Goal: Transaction & Acquisition: Obtain resource

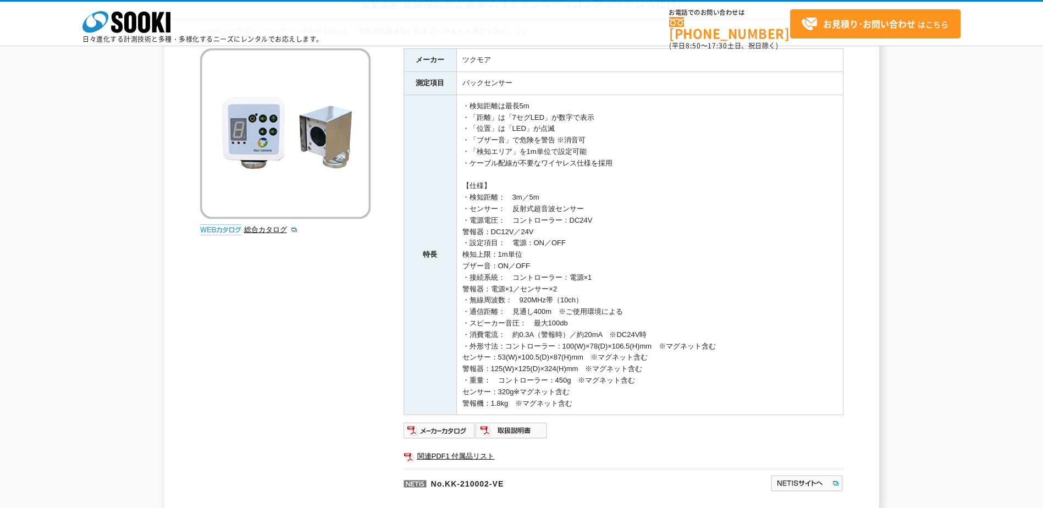
scroll to position [165, 0]
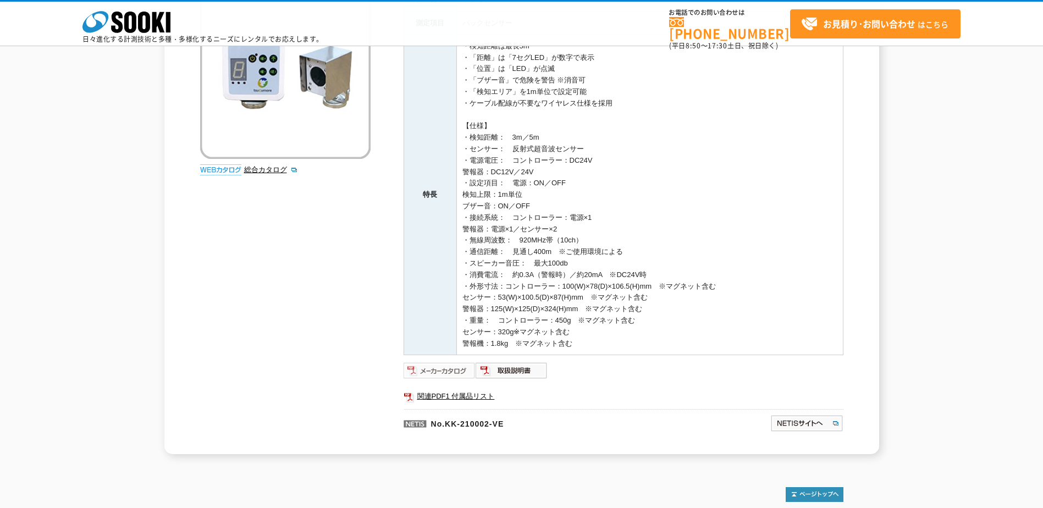
click at [446, 366] on img at bounding box center [440, 371] width 72 height 18
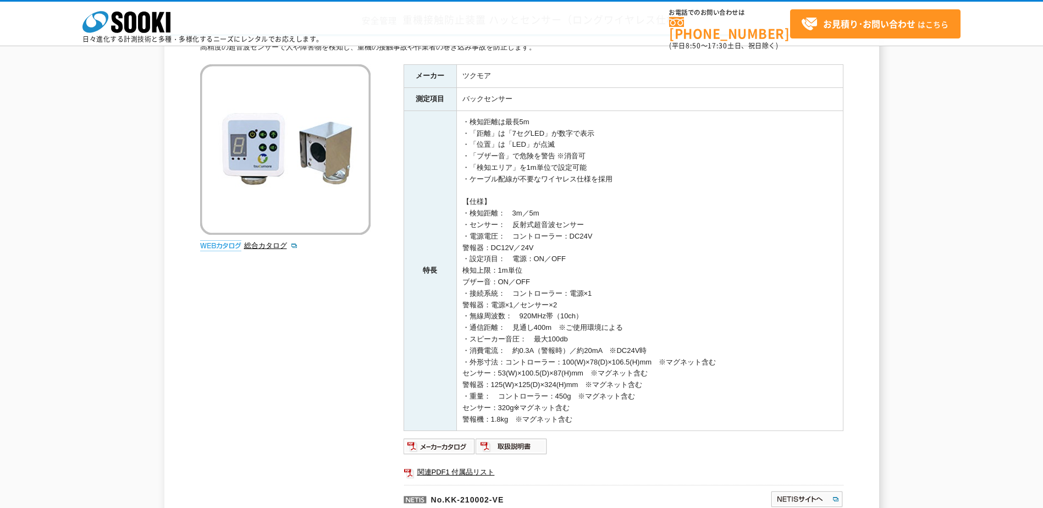
scroll to position [268, 0]
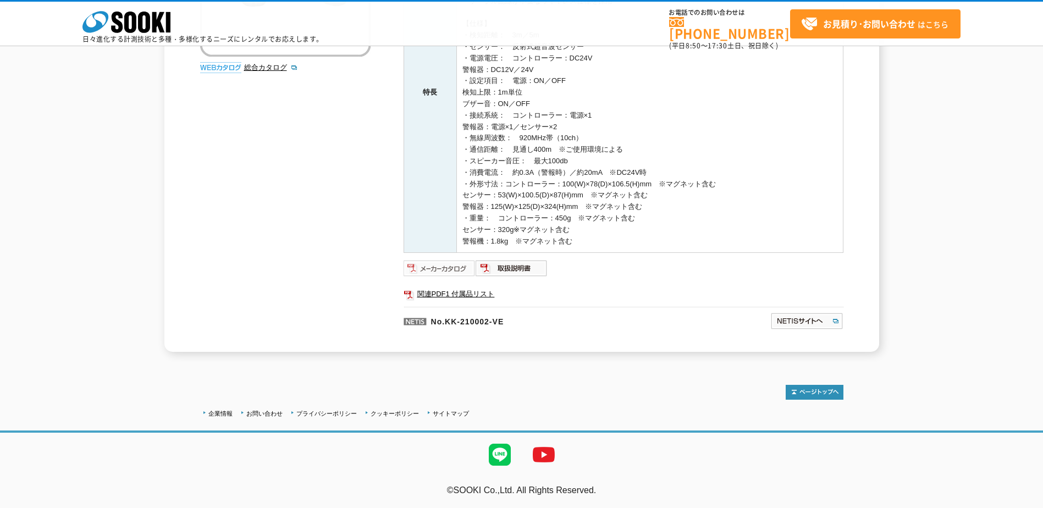
click at [451, 267] on img at bounding box center [440, 269] width 72 height 18
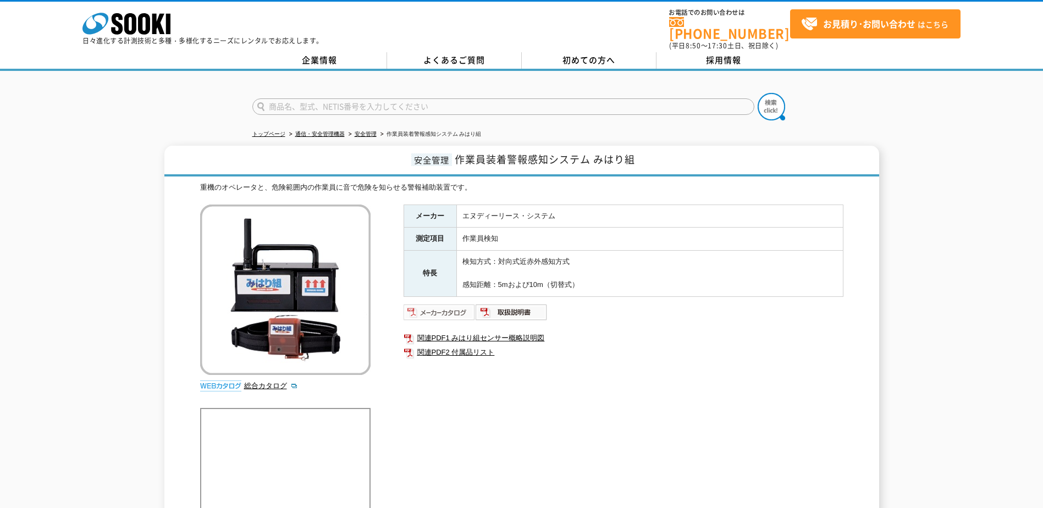
click at [431, 304] on img at bounding box center [440, 313] width 72 height 18
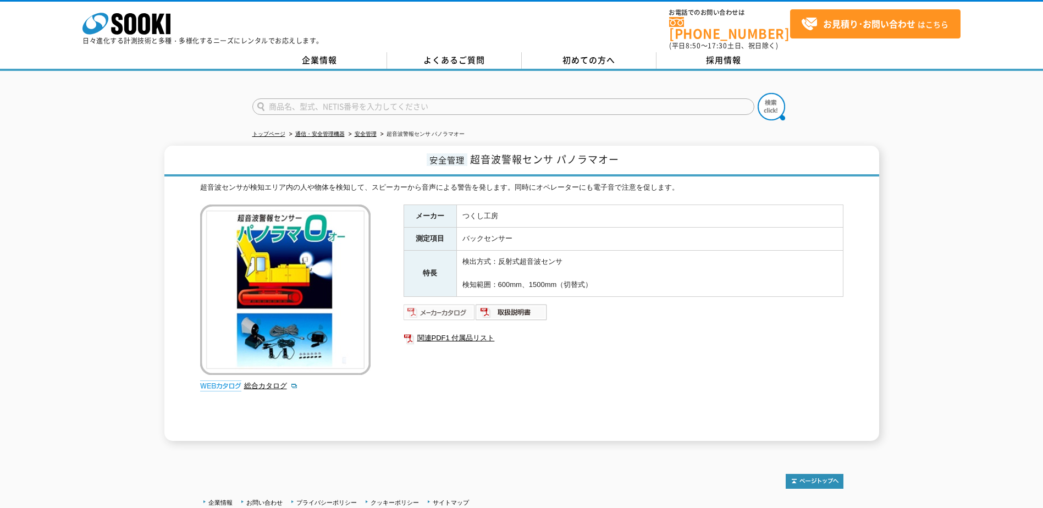
click at [454, 309] on img at bounding box center [440, 313] width 72 height 18
